Goal: Task Accomplishment & Management: Use online tool/utility

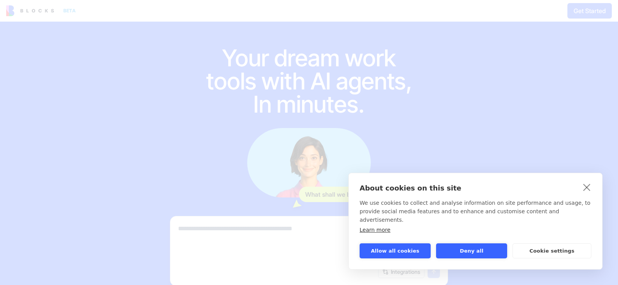
click at [586, 194] on link "close" at bounding box center [587, 187] width 12 height 12
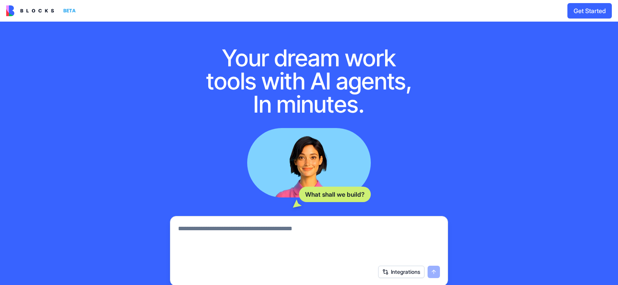
click at [584, 8] on button "Get Started" at bounding box center [589, 10] width 44 height 15
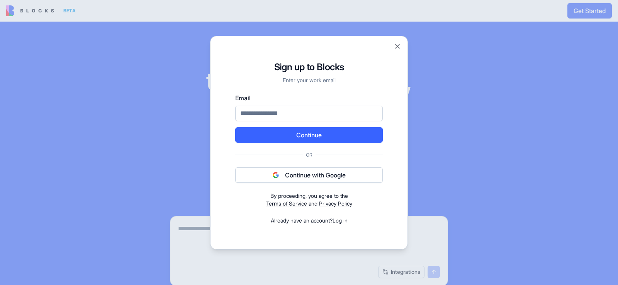
click at [296, 173] on button "Continue with Google" at bounding box center [309, 175] width 148 height 15
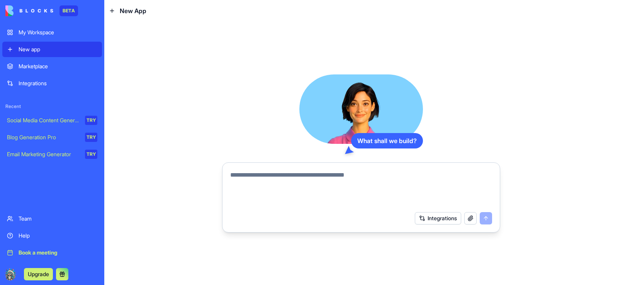
click at [27, 137] on div "Blog Generation Pro" at bounding box center [43, 138] width 73 height 8
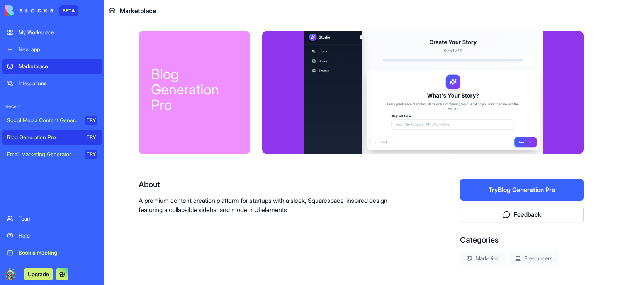
click at [530, 189] on button "Try Blog Generation Pro" at bounding box center [522, 190] width 124 height 22
